Goal: Obtain resource: Download file/media

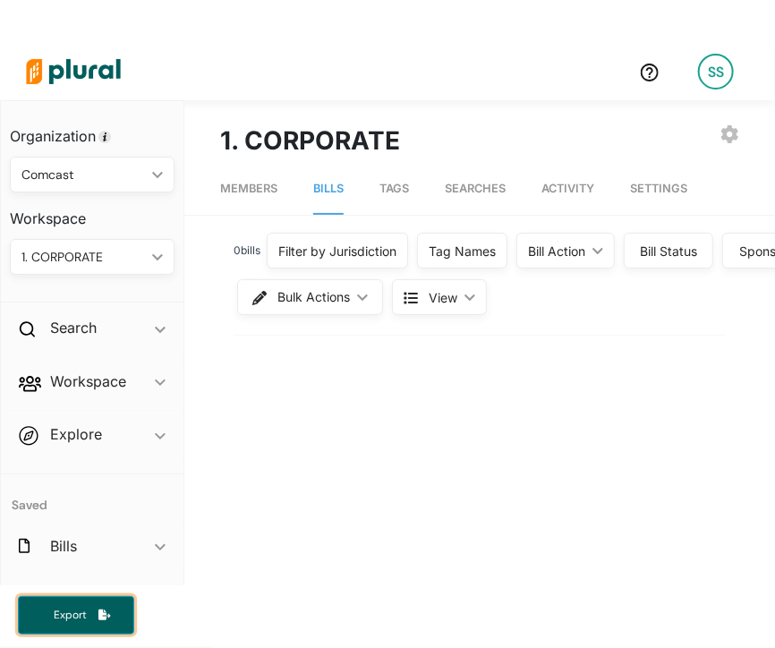
click at [122, 608] on button "Export" at bounding box center [76, 615] width 116 height 38
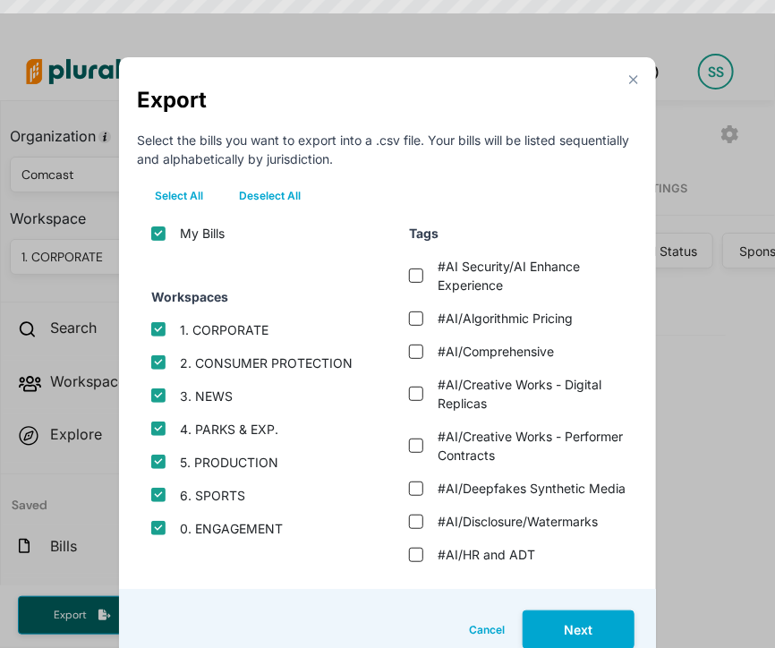
scroll to position [21, 0]
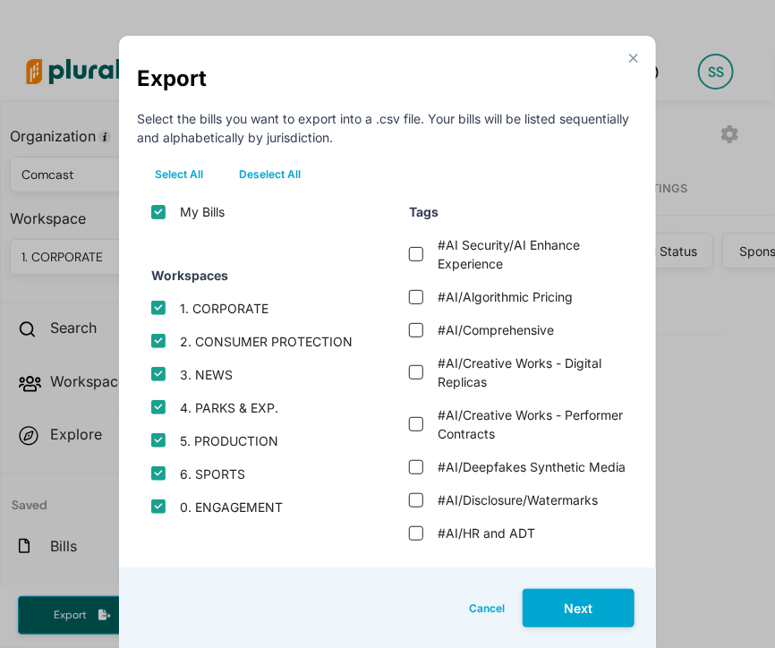
click at [231, 171] on button "Deselect All" at bounding box center [270, 174] width 98 height 27
checkbox input "false"
checkbox protection "false"
checkbox input "false"
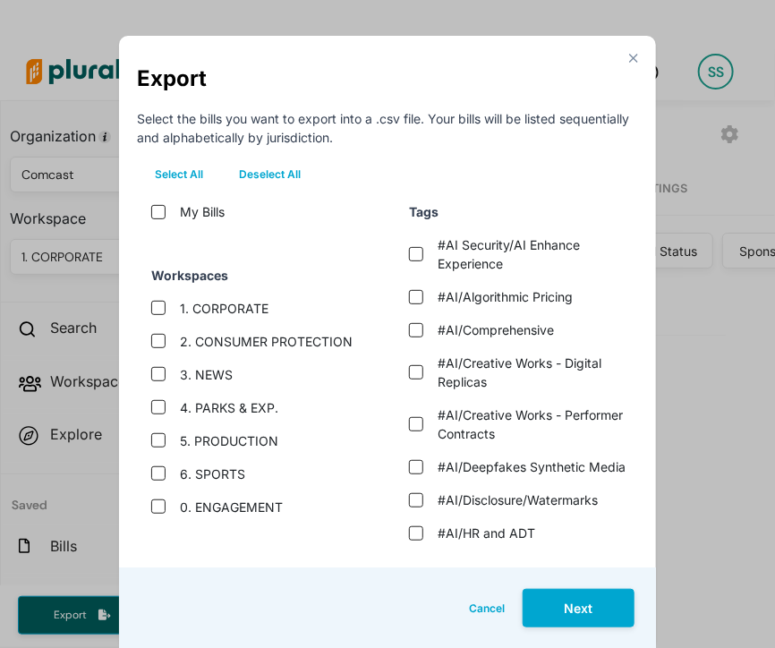
checkbox exp\ "false"
checkbox input "false"
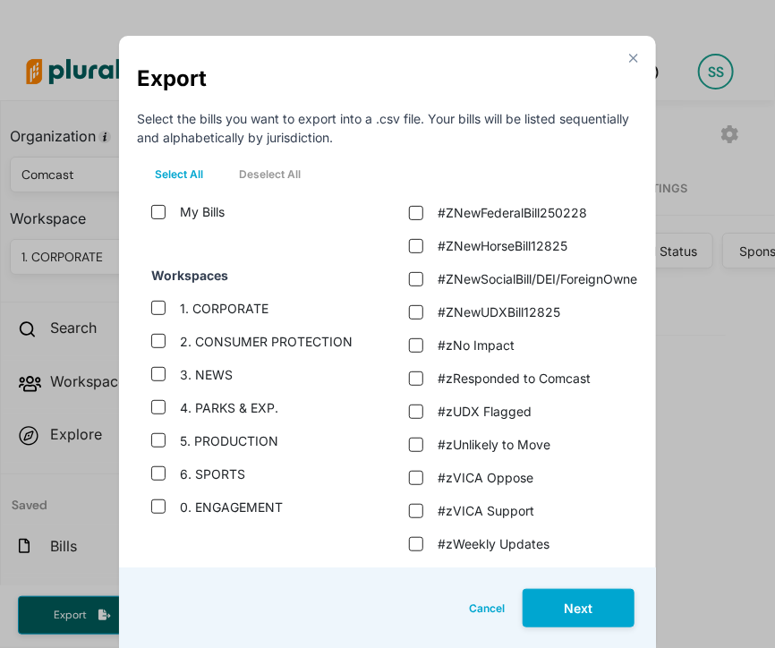
scroll to position [4645, 0]
checkbox active "true"
click at [551, 622] on button "Next" at bounding box center [579, 608] width 112 height 38
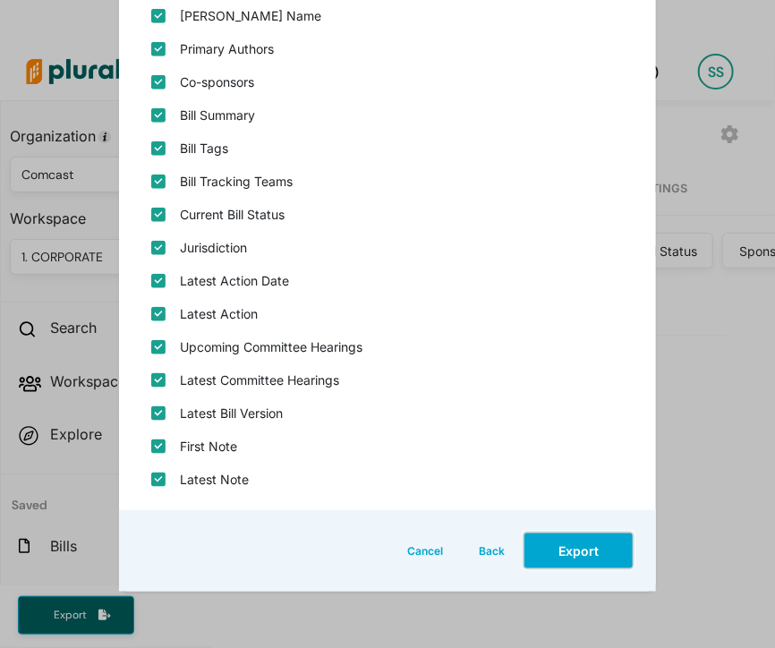
scroll to position [369, 0]
click at [551, 567] on button "Export" at bounding box center [579, 551] width 112 height 38
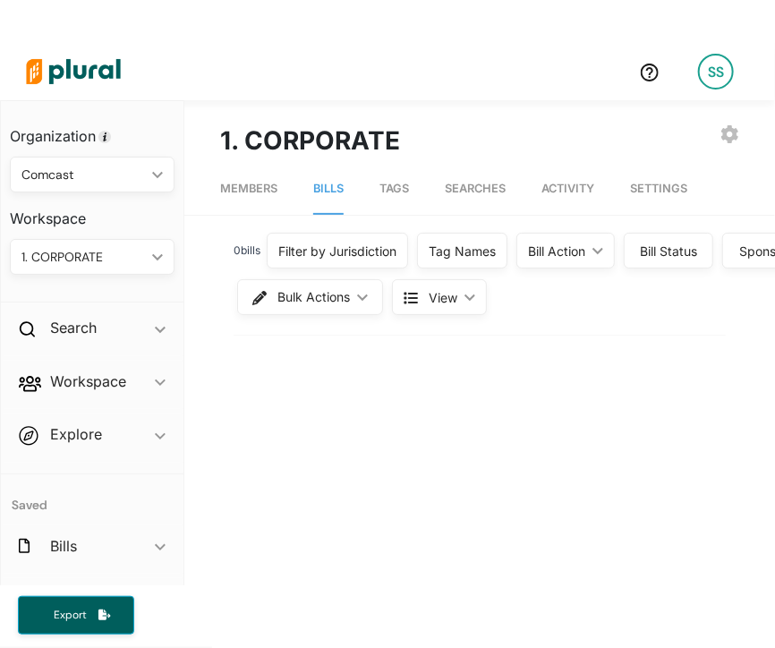
click at [476, 172] on link "Searches" at bounding box center [475, 189] width 61 height 51
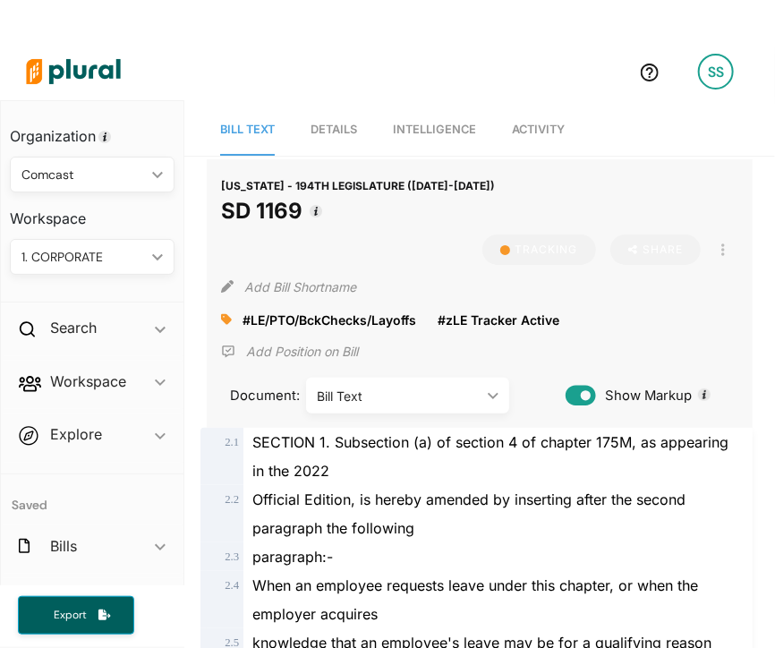
click at [530, 126] on span "Activity" at bounding box center [538, 129] width 53 height 13
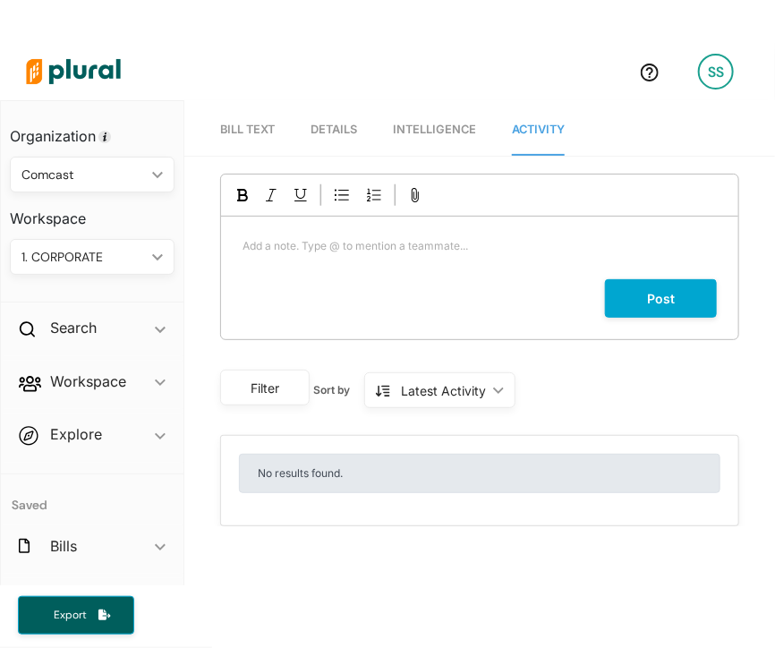
scroll to position [43, 0]
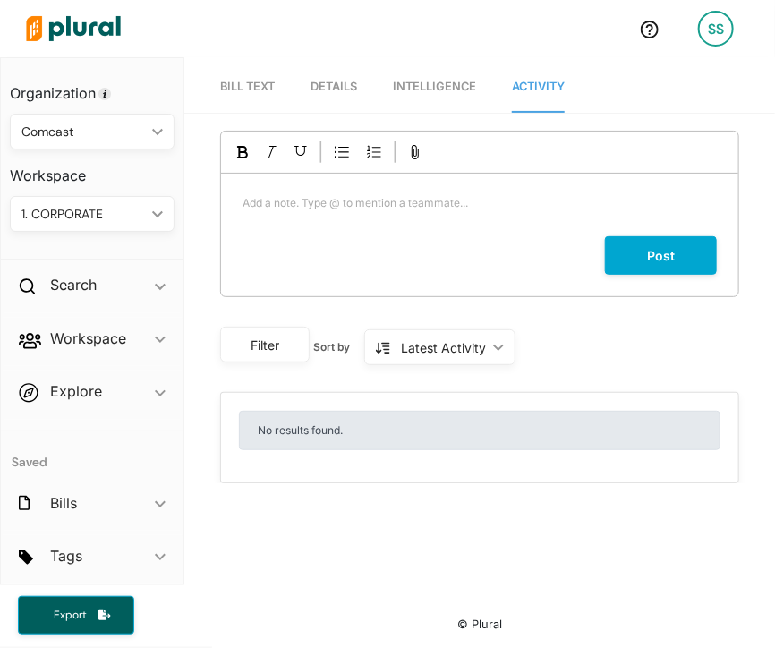
click at [305, 84] on nav "Bill Text Details Intelligence Activity" at bounding box center [479, 84] width 591 height 55
click at [337, 82] on span "Details" at bounding box center [334, 86] width 47 height 13
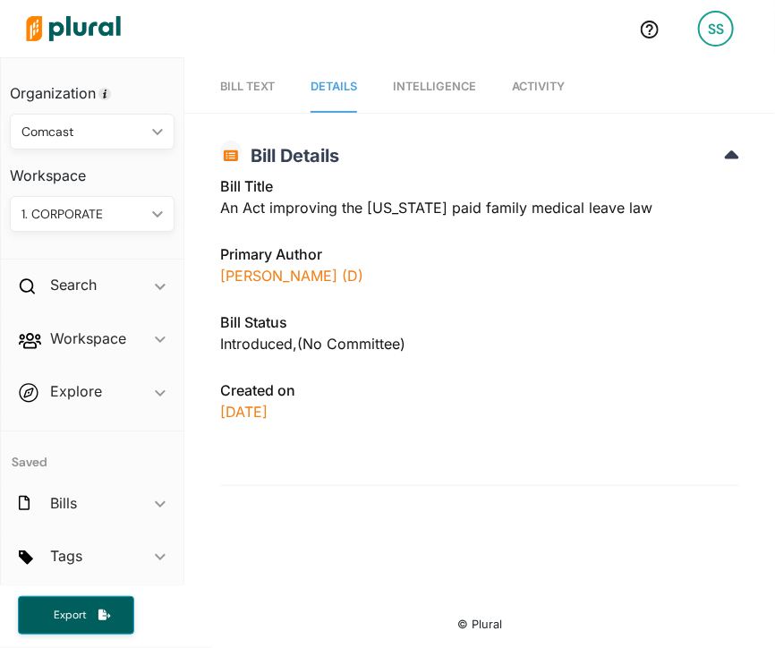
click at [258, 90] on span "Bill Text" at bounding box center [247, 86] width 55 height 13
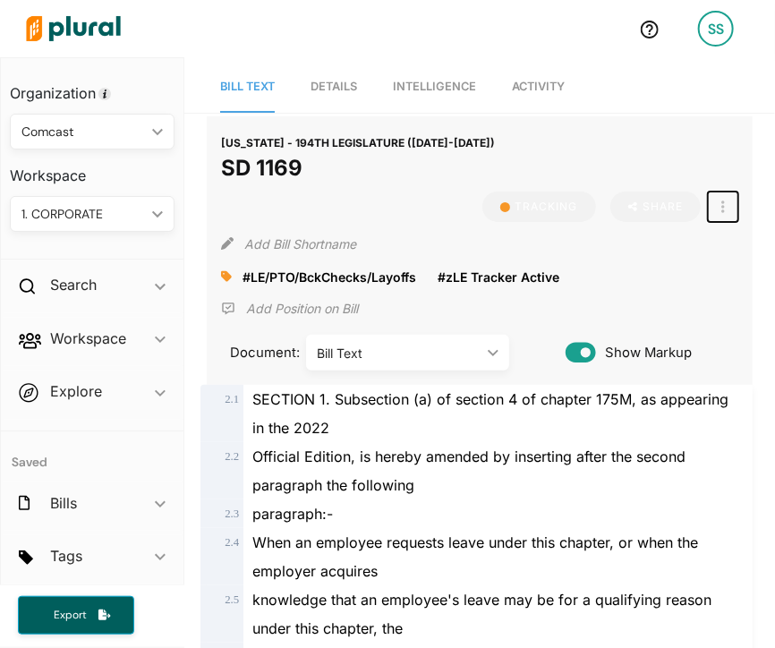
click at [708, 200] on button "button" at bounding box center [723, 207] width 30 height 30
click at [710, 278] on link "View Source" at bounding box center [788, 287] width 157 height 41
